Goal: Task Accomplishment & Management: Manage account settings

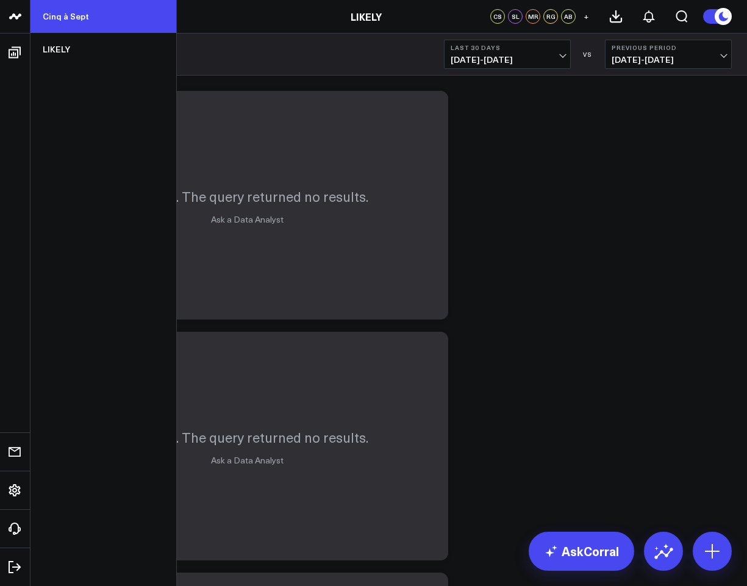
click at [82, 15] on link "Cinq à Sept" at bounding box center [103, 16] width 146 height 33
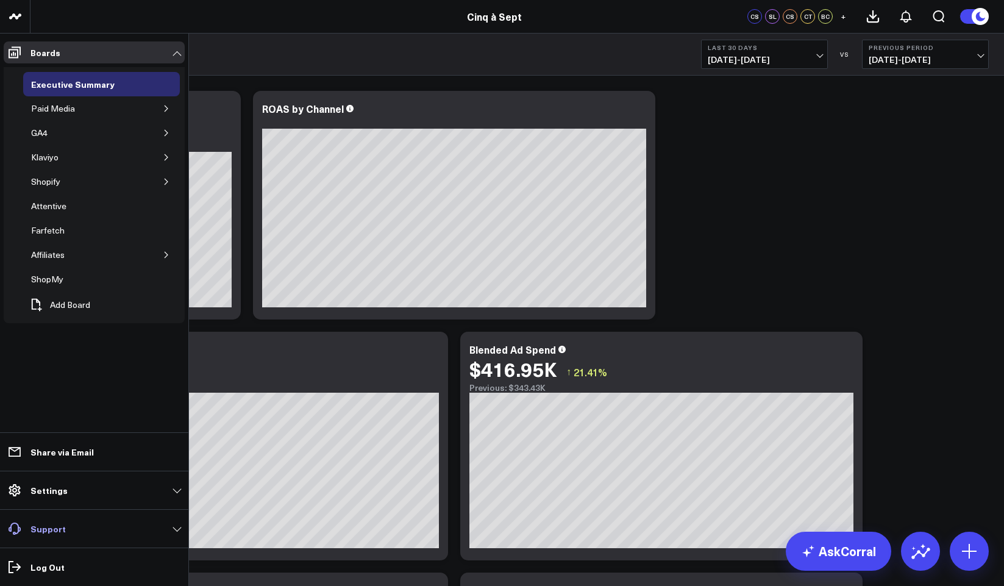
click at [52, 529] on p "Support" at bounding box center [47, 529] width 35 height 10
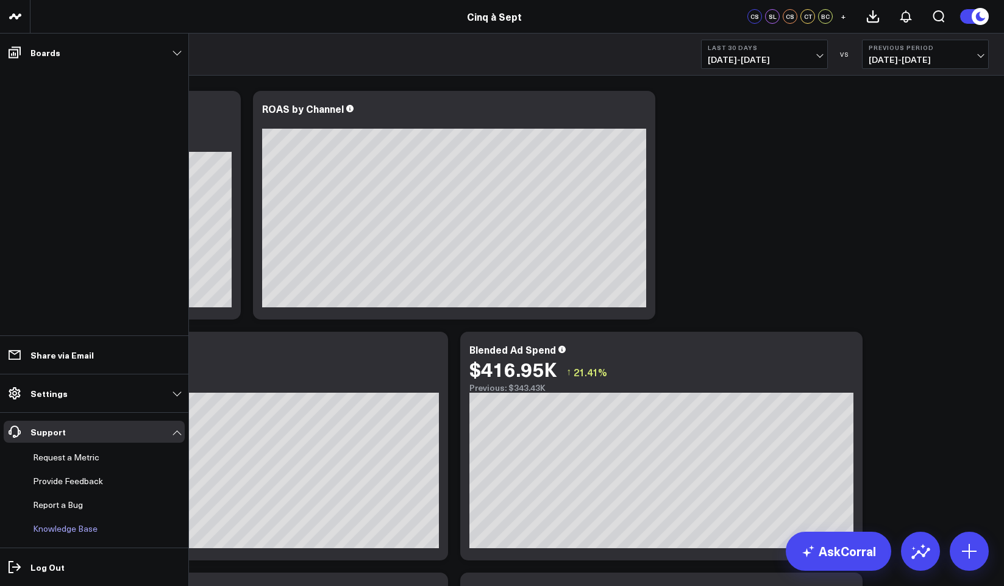
click at [64, 527] on link "Knowledge Base" at bounding box center [88, 529] width 120 height 22
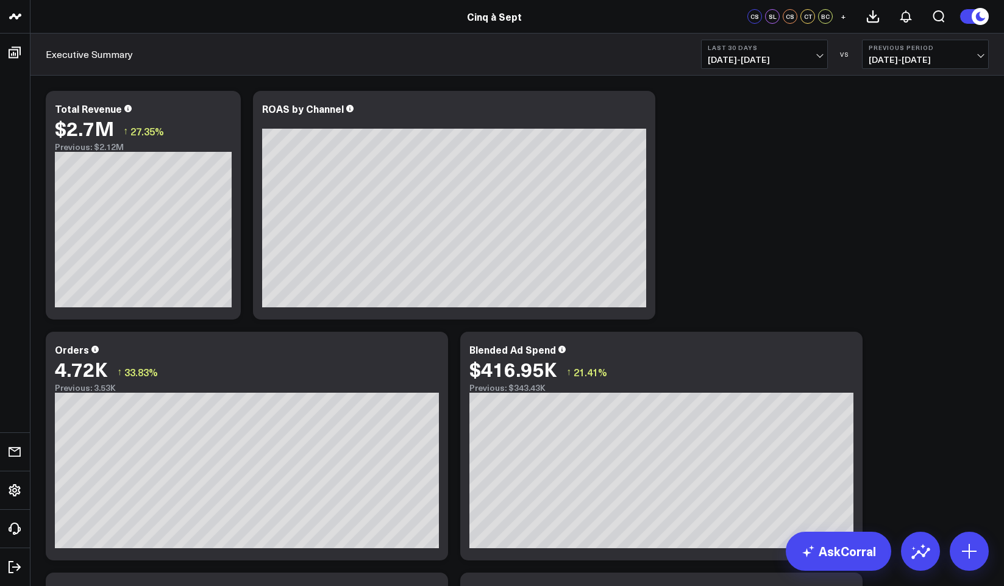
drag, startPoint x: 841, startPoint y: 18, endPoint x: 668, endPoint y: 19, distance: 173.1
click at [668, 19] on header "Cinq à Sept LIKELY Cinq à Sept CS SL CS CT BC +" at bounding box center [502, 17] width 1004 height 34
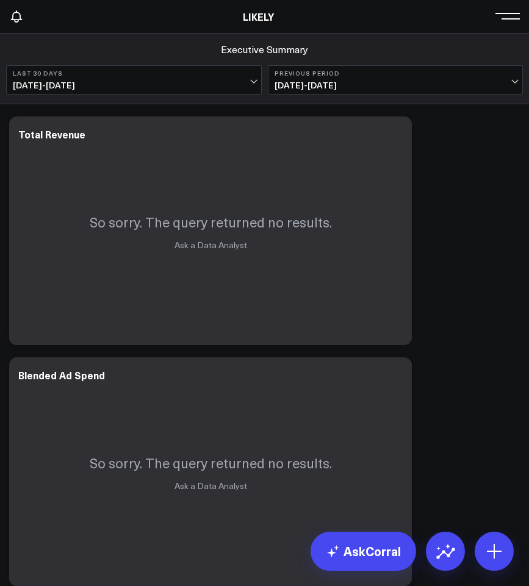
click at [511, 20] on button at bounding box center [510, 15] width 18 height 18
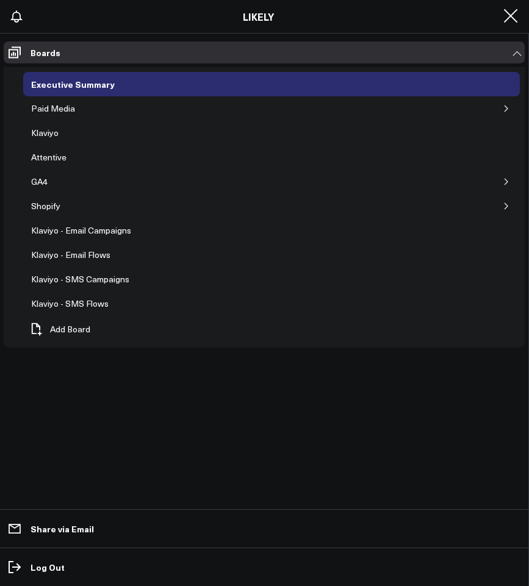
click at [70, 404] on ul "Boards Executive Summary Paid Media Klaviyo Attentive GA4 Shopify Klaviyo - Ema…" at bounding box center [264, 310] width 528 height 552
click at [18, 21] on icon at bounding box center [17, 16] width 10 height 11
click at [507, 10] on button at bounding box center [510, 15] width 18 height 18
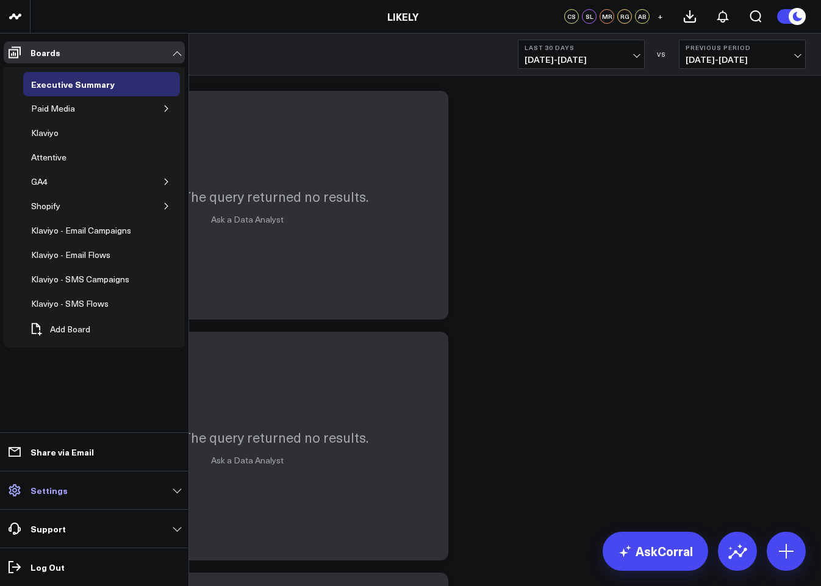
click at [16, 495] on icon at bounding box center [14, 490] width 15 height 15
click at [32, 488] on p "Settings" at bounding box center [48, 490] width 37 height 10
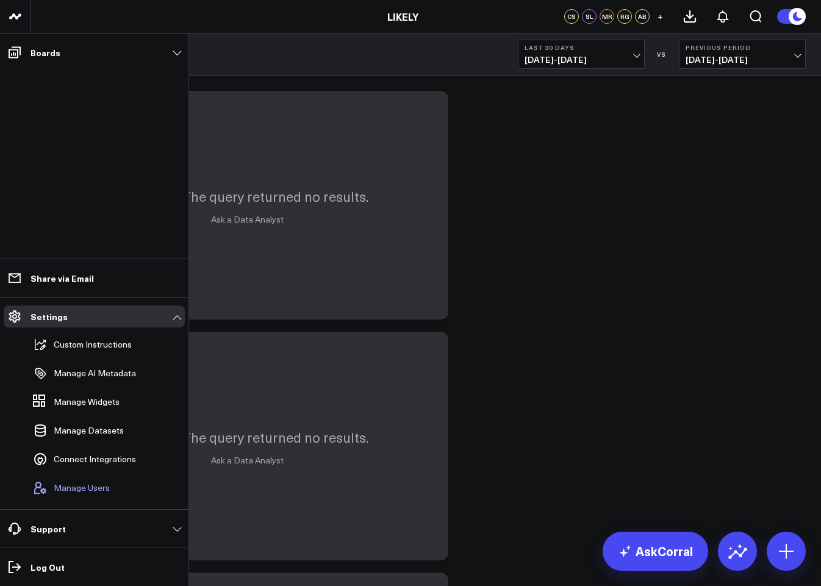
click at [91, 486] on span "Manage Users" at bounding box center [82, 488] width 56 height 10
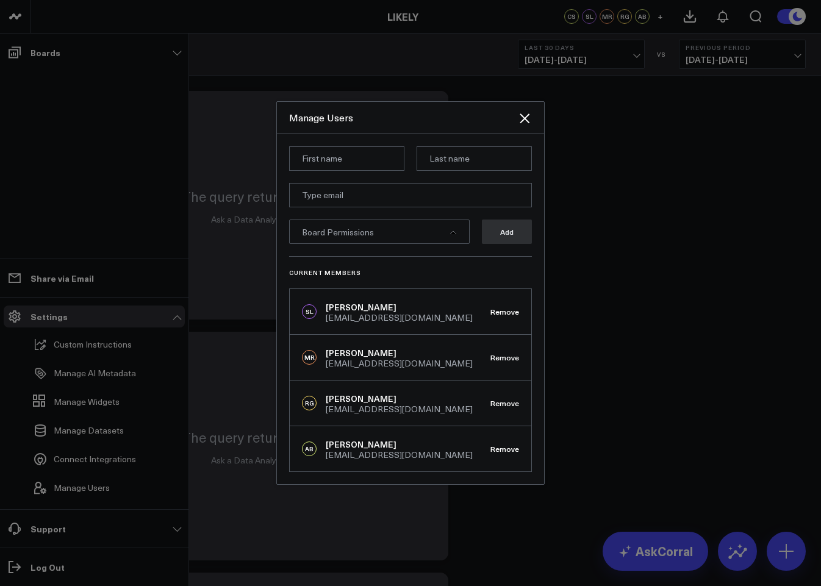
click at [115, 410] on div at bounding box center [410, 293] width 821 height 586
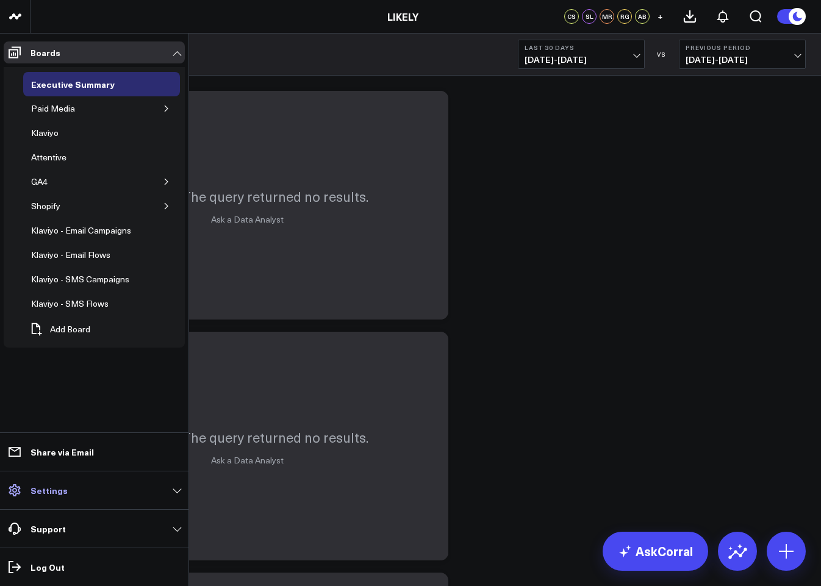
click at [32, 493] on p "Settings" at bounding box center [48, 490] width 37 height 10
click at [46, 488] on p "Settings" at bounding box center [48, 490] width 37 height 10
click at [48, 485] on p "Settings" at bounding box center [48, 490] width 37 height 10
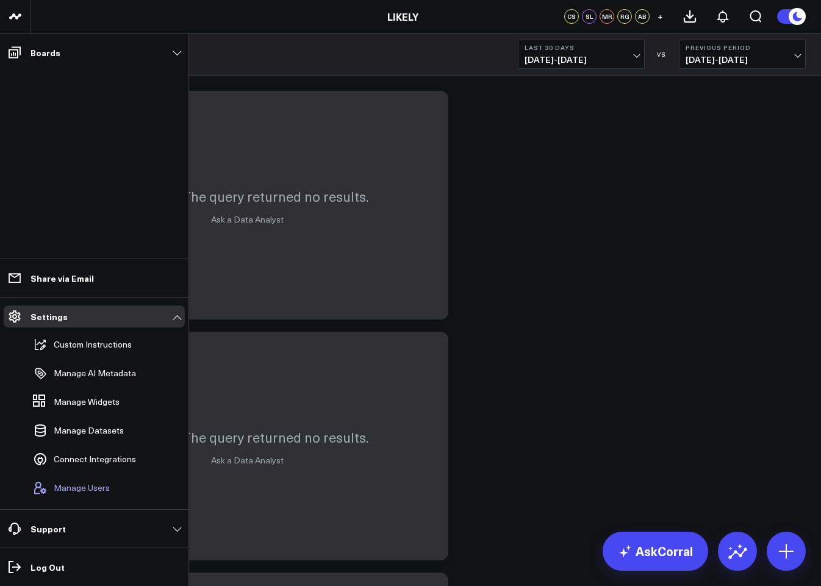
click at [71, 484] on span "Manage Users" at bounding box center [82, 488] width 56 height 10
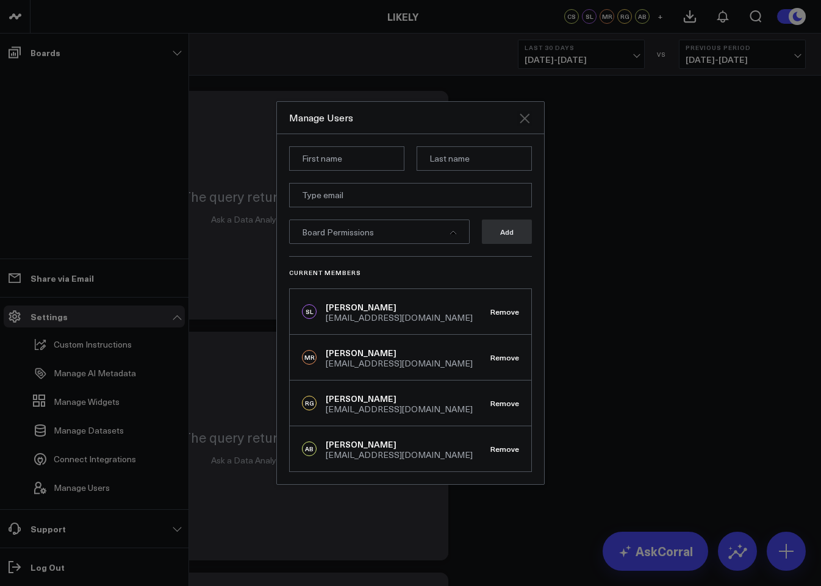
click at [528, 125] on icon "Close" at bounding box center [524, 118] width 15 height 15
